Goal: Task Accomplishment & Management: Manage account settings

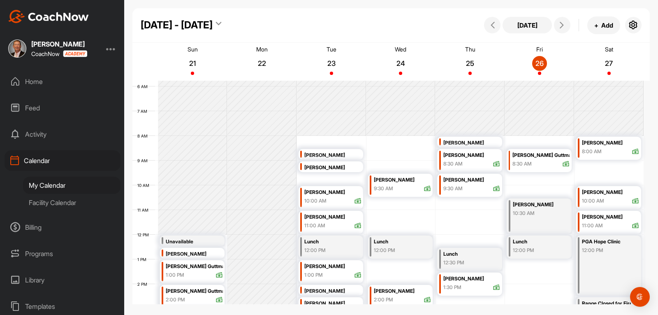
click at [37, 254] on div "Programs" at bounding box center [63, 253] width 116 height 21
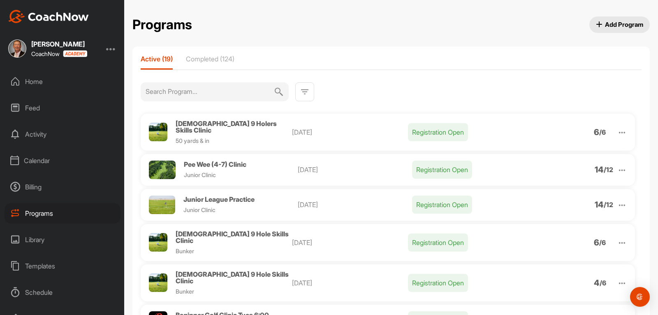
click at [208, 57] on p "Completed (124)" at bounding box center [210, 59] width 49 height 8
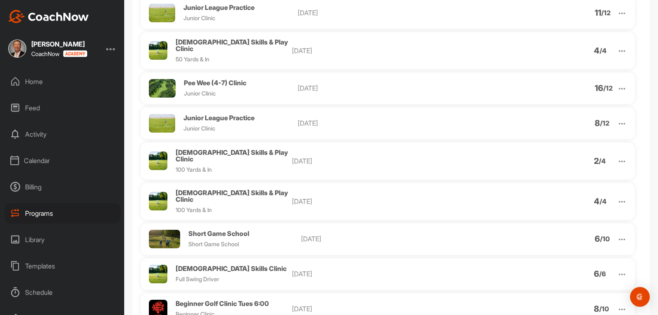
scroll to position [4074, 0]
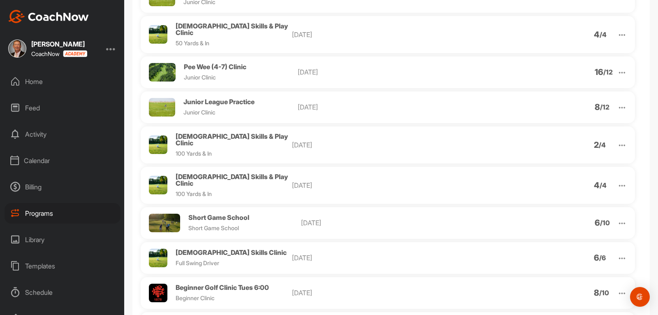
click at [235, 213] on span "Short Game School" at bounding box center [218, 217] width 61 height 8
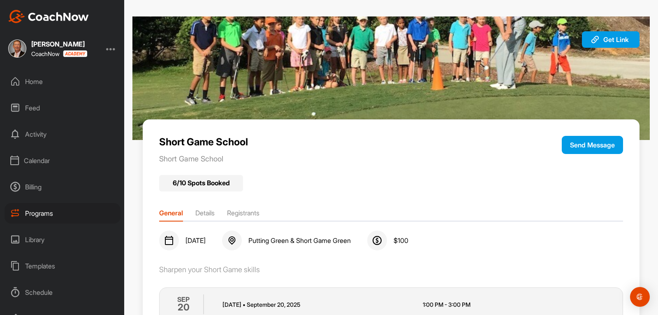
click at [254, 212] on li "Registrants" at bounding box center [243, 214] width 33 height 13
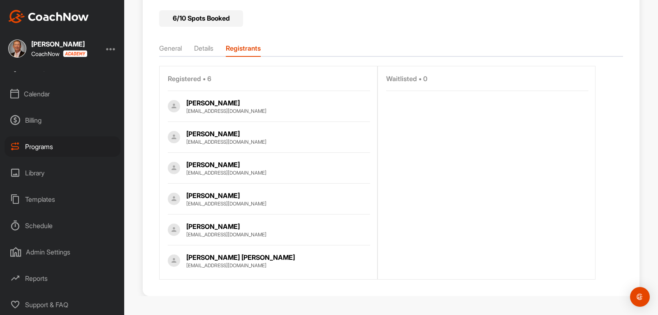
scroll to position [165, 0]
click at [40, 143] on div "Programs" at bounding box center [63, 146] width 116 height 21
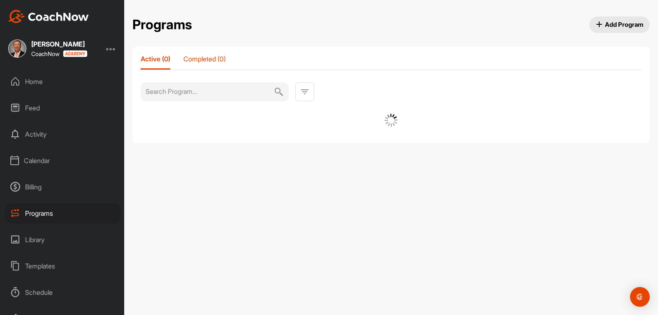
click at [197, 60] on p "Completed (0)" at bounding box center [205, 59] width 42 height 8
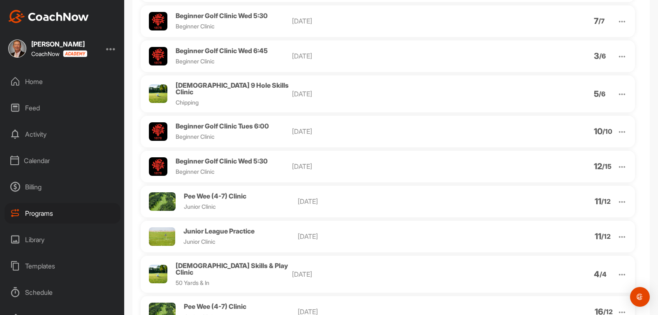
scroll to position [3827, 0]
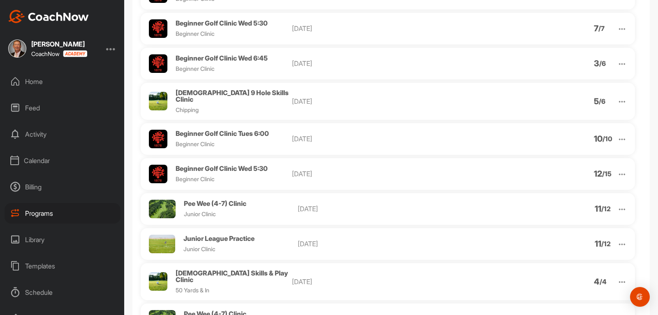
click at [234, 199] on span "Pee Wee (4-7) Clinic" at bounding box center [215, 203] width 63 height 8
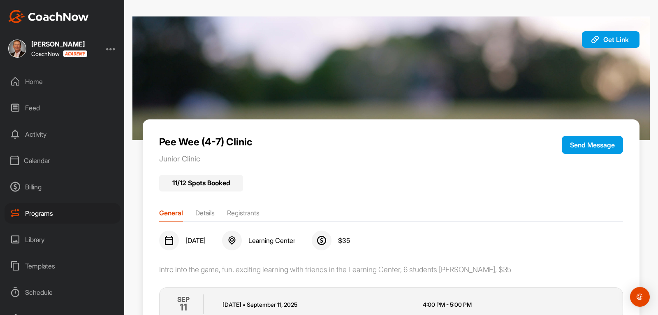
click at [245, 214] on li "Registrants" at bounding box center [243, 214] width 33 height 13
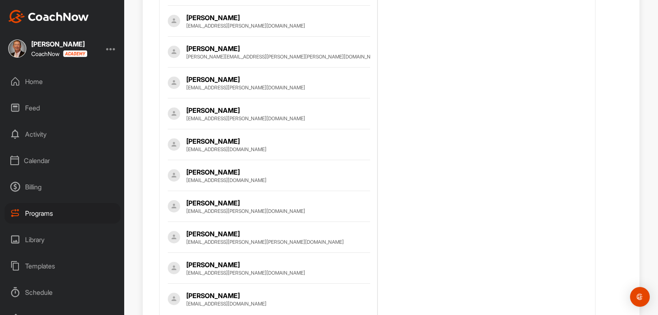
scroll to position [319, 0]
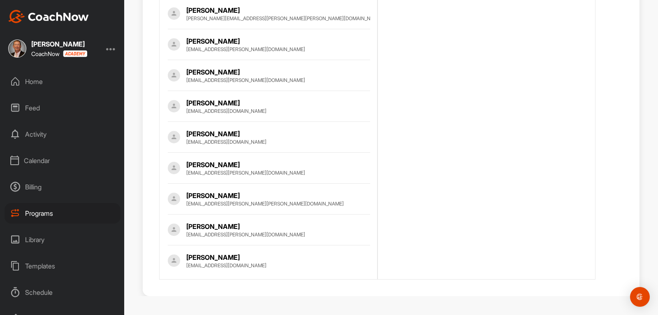
click at [51, 210] on div "Programs" at bounding box center [63, 213] width 116 height 21
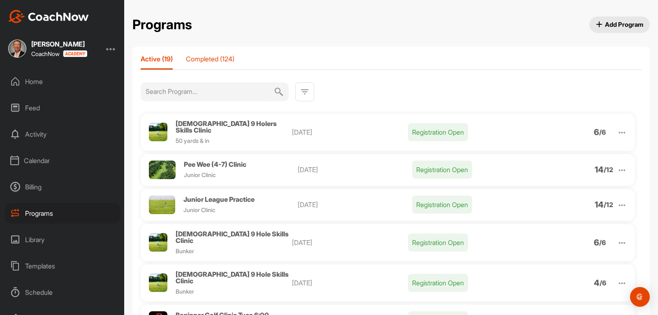
click at [210, 61] on p "Completed (124)" at bounding box center [210, 59] width 49 height 8
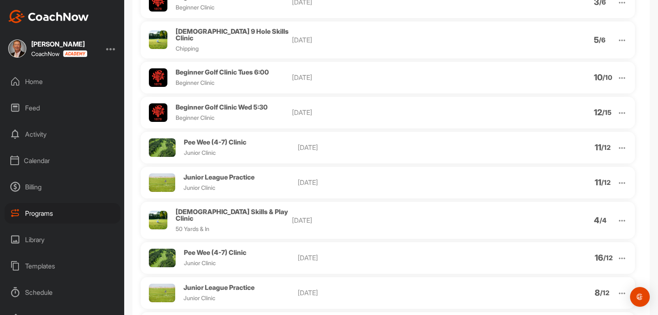
scroll to position [3950, 0]
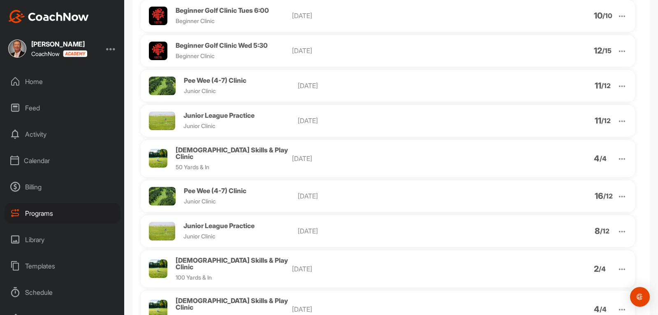
click at [227, 111] on span "Junior League Practice" at bounding box center [219, 115] width 71 height 8
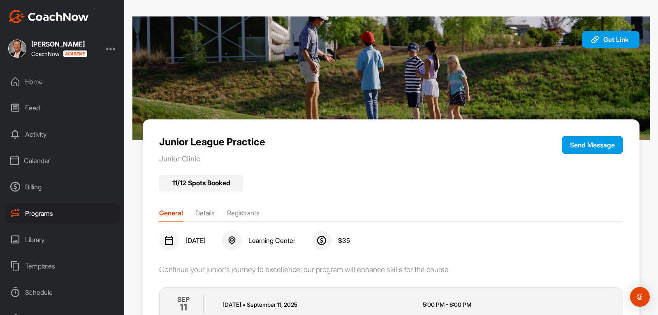
click at [235, 211] on li "Registrants" at bounding box center [243, 214] width 33 height 13
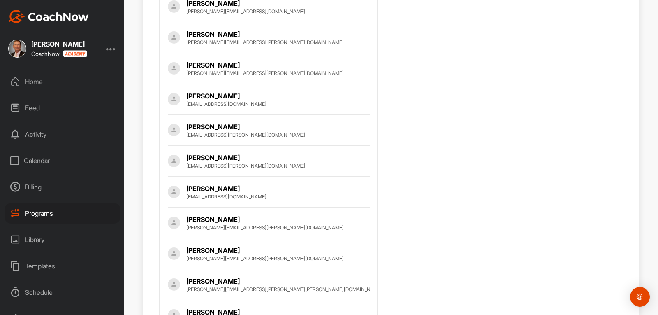
scroll to position [278, 0]
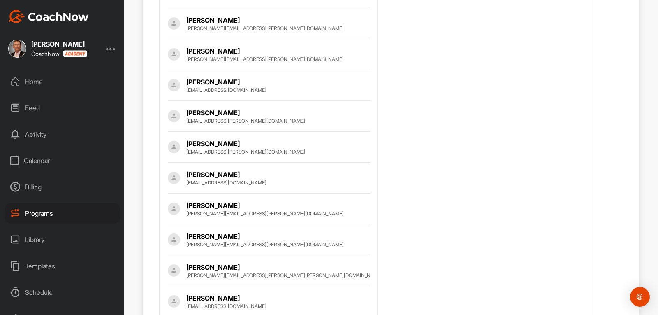
click at [37, 207] on div "Programs" at bounding box center [63, 213] width 116 height 21
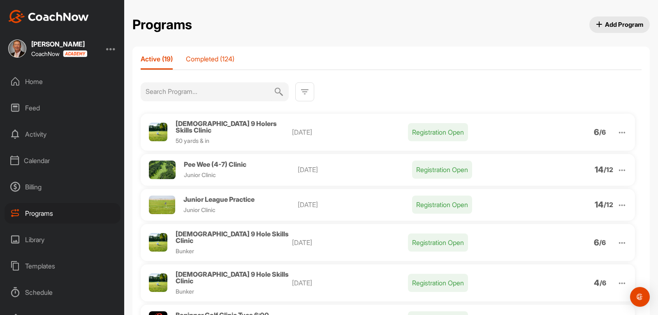
click at [209, 57] on p "Completed (124)" at bounding box center [210, 59] width 49 height 8
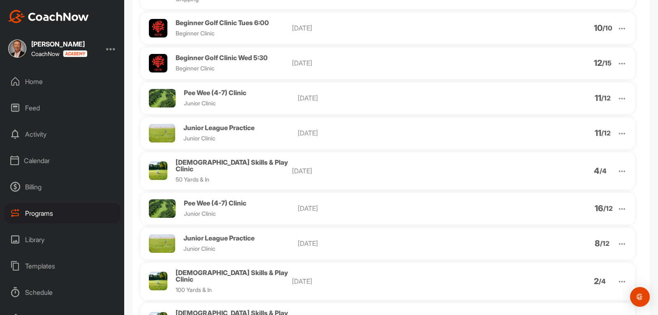
scroll to position [3979, 0]
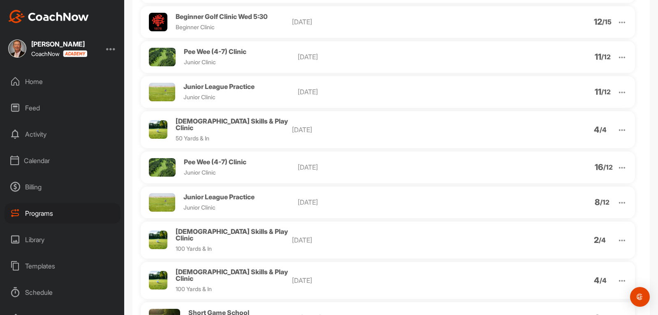
click at [619, 163] on img at bounding box center [622, 167] width 9 height 9
click at [540, 182] on li "View" at bounding box center [575, 188] width 101 height 13
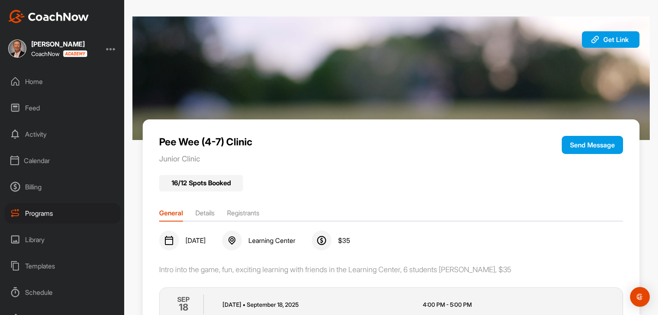
click at [249, 210] on li "Registrants" at bounding box center [243, 214] width 33 height 13
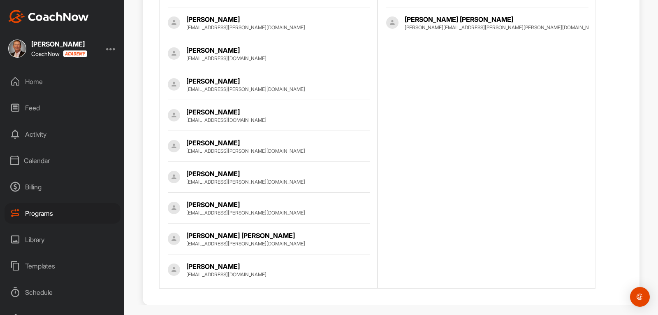
scroll to position [350, 0]
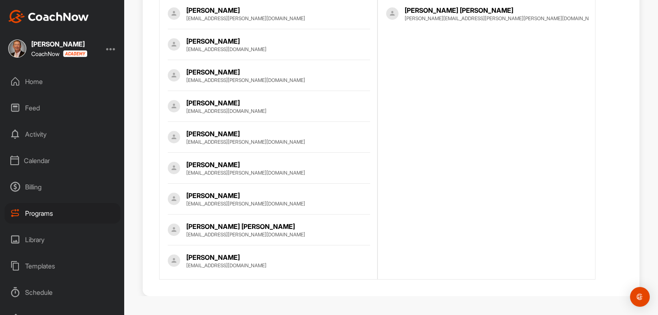
click at [49, 213] on div "Programs" at bounding box center [63, 213] width 116 height 21
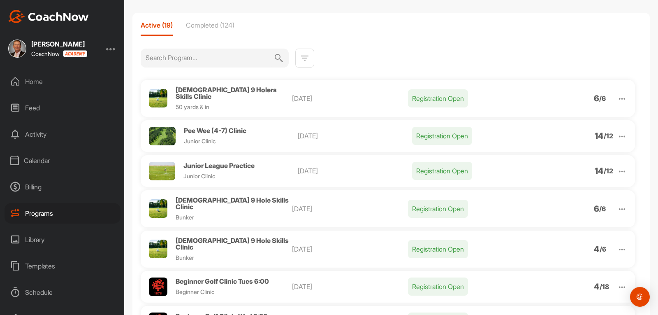
scroll to position [5, 0]
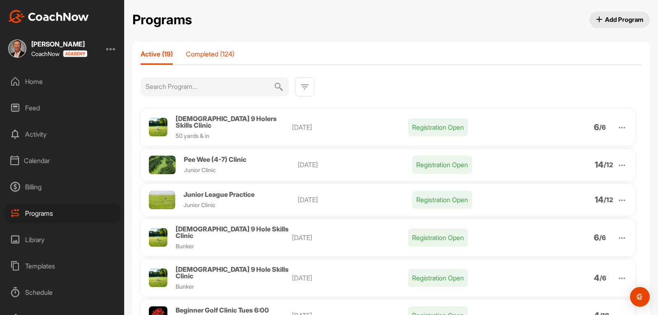
click at [202, 53] on p "Completed (124)" at bounding box center [210, 54] width 49 height 8
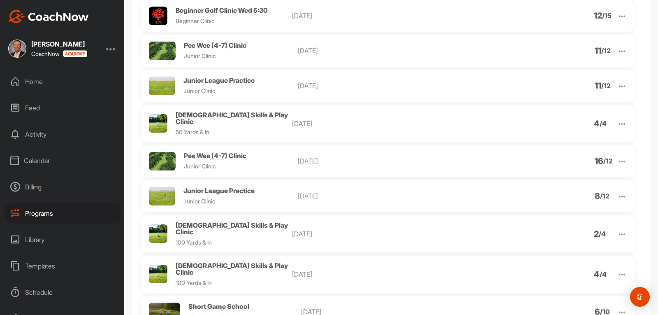
scroll to position [4001, 0]
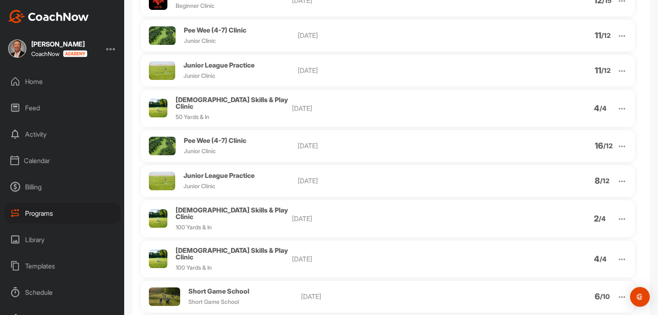
click at [230, 171] on span "Junior League Practice" at bounding box center [219, 175] width 71 height 8
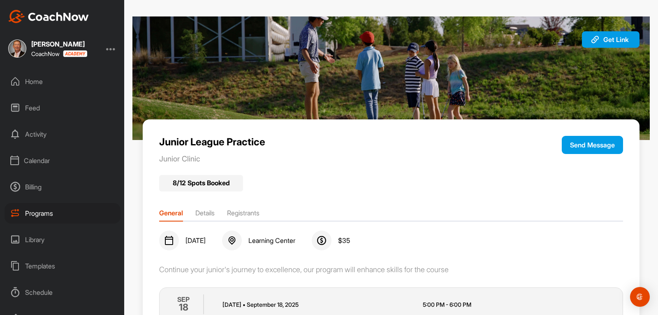
click at [239, 212] on li "Registrants" at bounding box center [243, 214] width 33 height 13
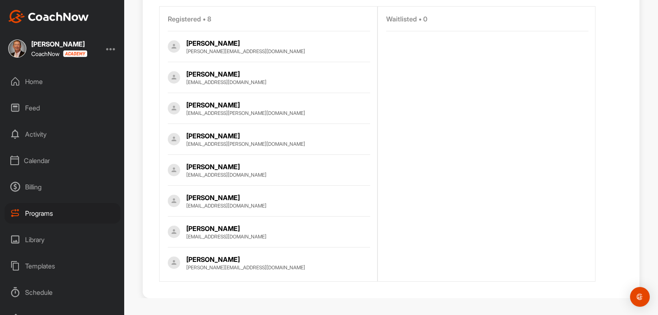
scroll to position [227, 0]
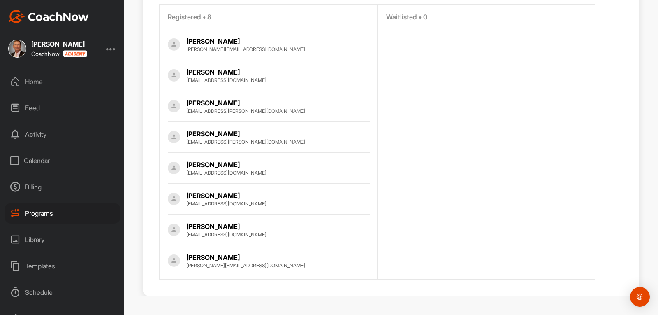
click at [42, 161] on div "Calendar" at bounding box center [63, 160] width 116 height 21
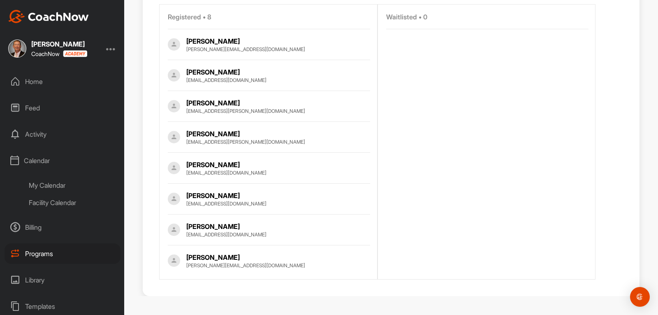
click at [56, 185] on div "My Calendar" at bounding box center [72, 185] width 98 height 17
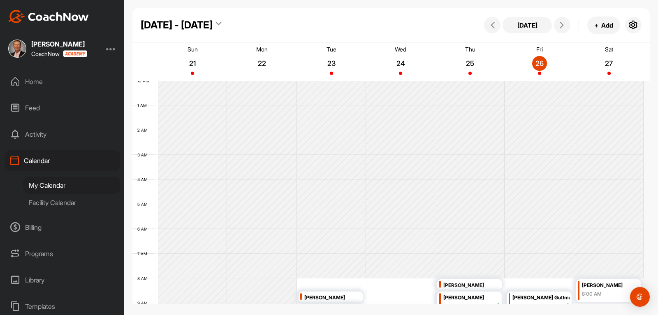
scroll to position [142, 0]
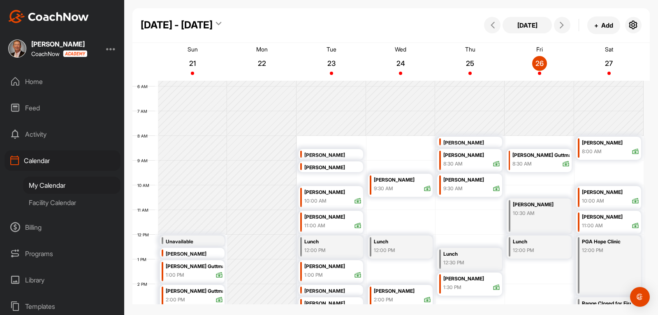
click at [48, 249] on div "Programs" at bounding box center [63, 253] width 116 height 21
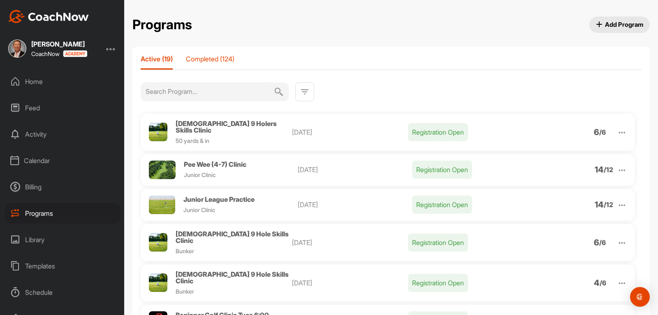
click at [202, 56] on p "Completed (124)" at bounding box center [210, 59] width 49 height 8
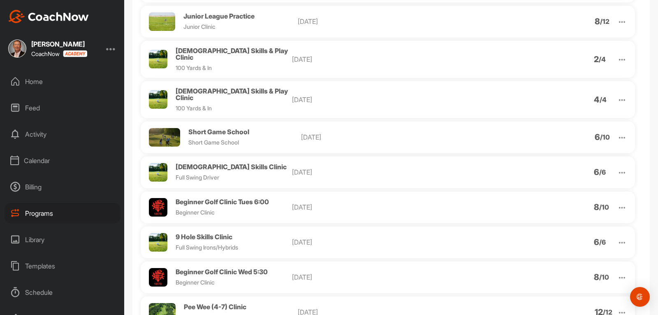
scroll to position [4172, 0]
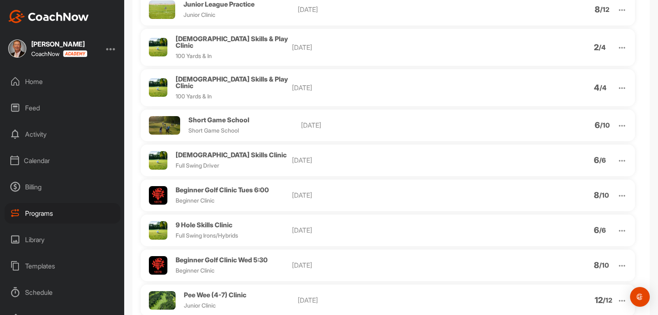
click at [236, 291] on span "Pee Wee (4-7) Clinic" at bounding box center [215, 295] width 63 height 8
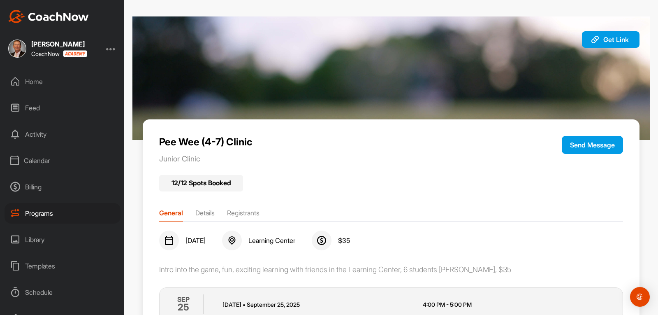
click at [249, 215] on li "Registrants" at bounding box center [243, 214] width 33 height 13
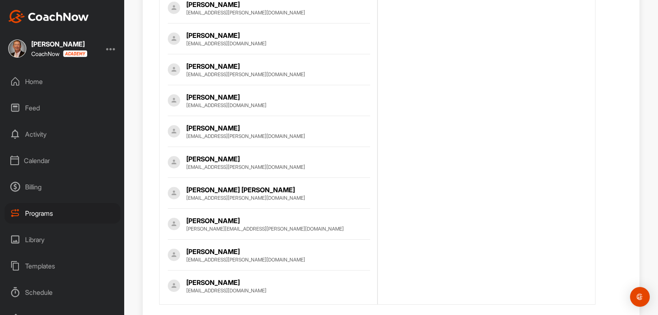
scroll to position [350, 0]
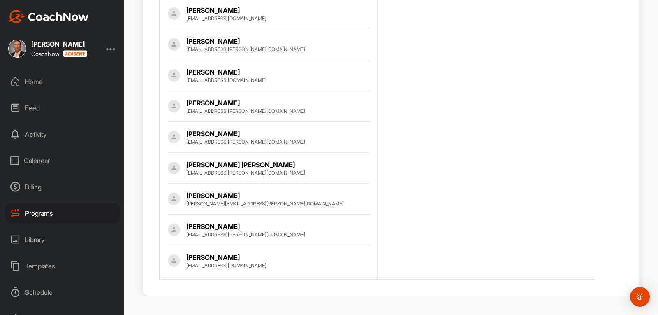
click at [47, 212] on div "Programs" at bounding box center [63, 213] width 116 height 21
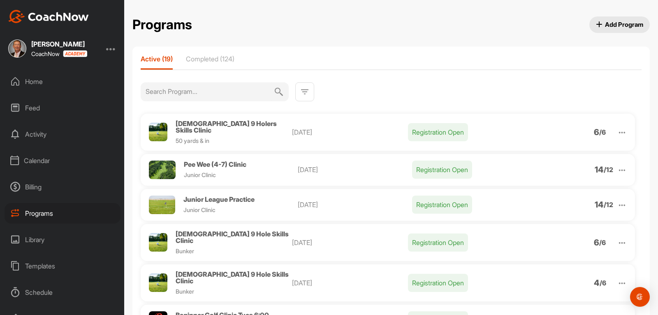
click at [208, 58] on p "Completed (124)" at bounding box center [210, 59] width 49 height 8
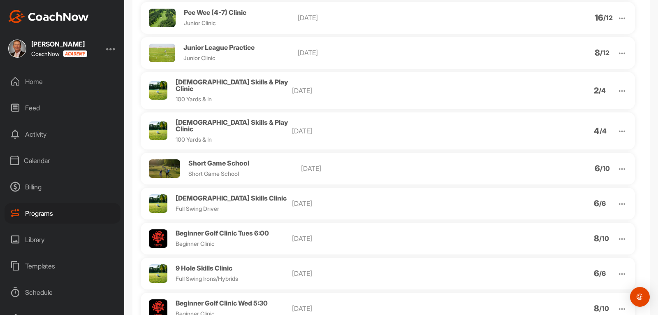
scroll to position [4172, 0]
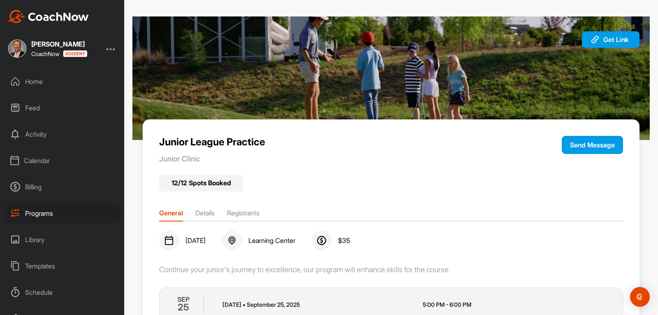
click at [243, 210] on li "Registrants" at bounding box center [243, 214] width 33 height 13
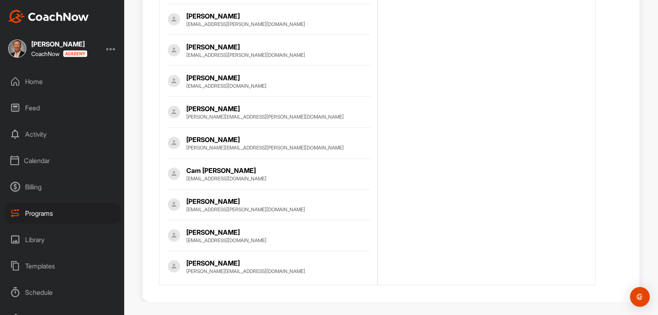
scroll to position [350, 0]
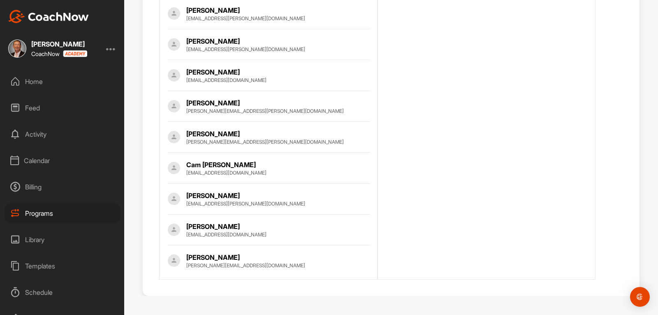
click at [43, 82] on div "Home" at bounding box center [63, 81] width 116 height 21
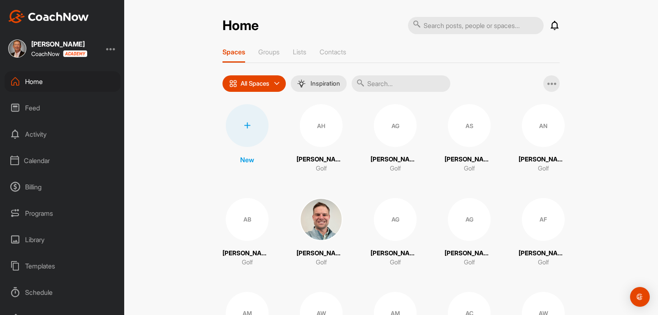
click at [35, 156] on div "Calendar" at bounding box center [63, 160] width 116 height 21
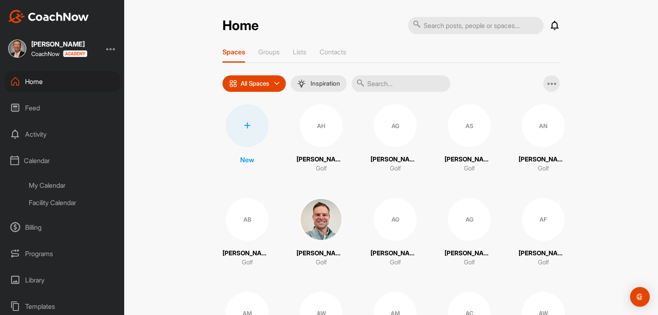
click at [55, 183] on div "My Calendar" at bounding box center [72, 185] width 98 height 17
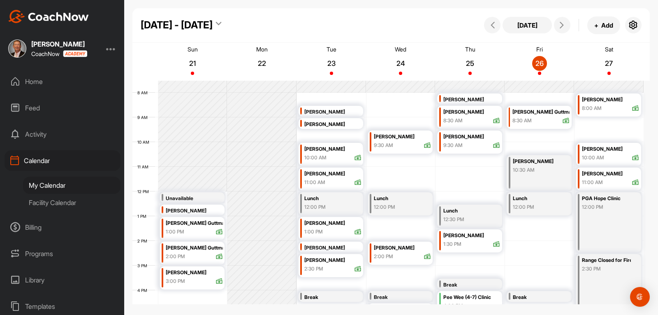
scroll to position [184, 0]
